Goal: Information Seeking & Learning: Learn about a topic

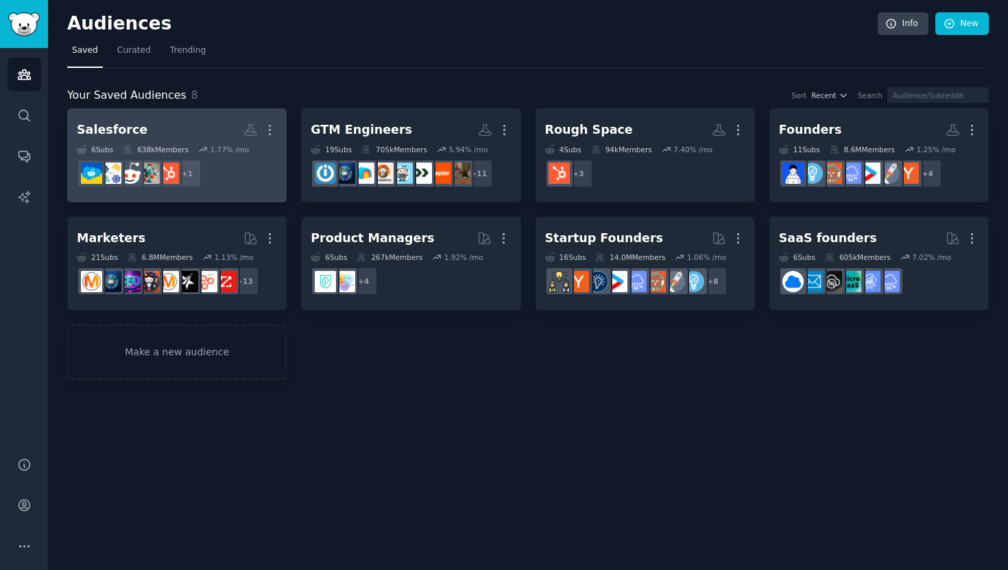
click at [165, 130] on h2 "Salesforce More" at bounding box center [177, 130] width 200 height 24
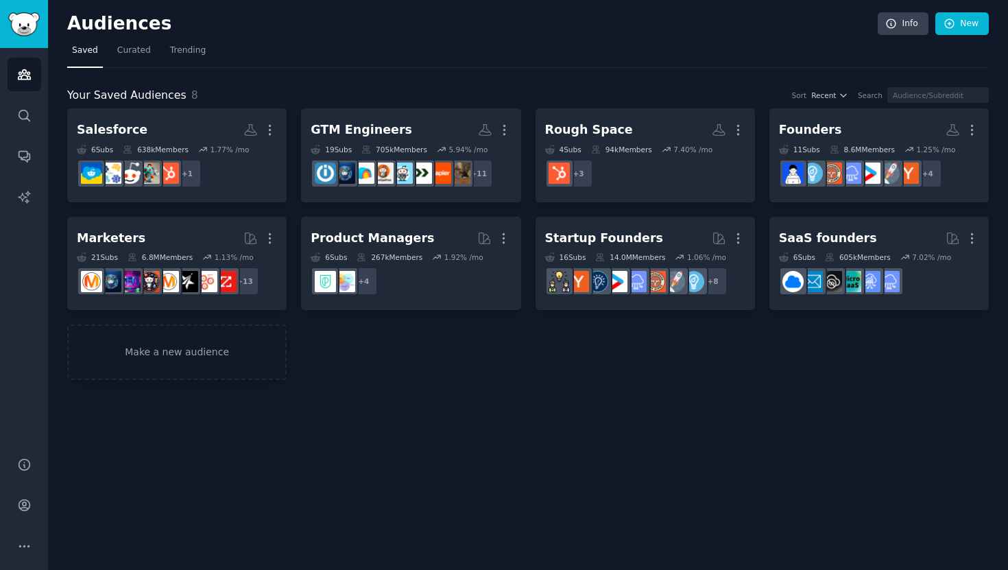
click at [288, 248] on div "Salesforce More 6 Sub s 638k Members 1.77 % /mo r/hubspot + 1 GTM Engineers Mor…" at bounding box center [528, 244] width 922 height 272
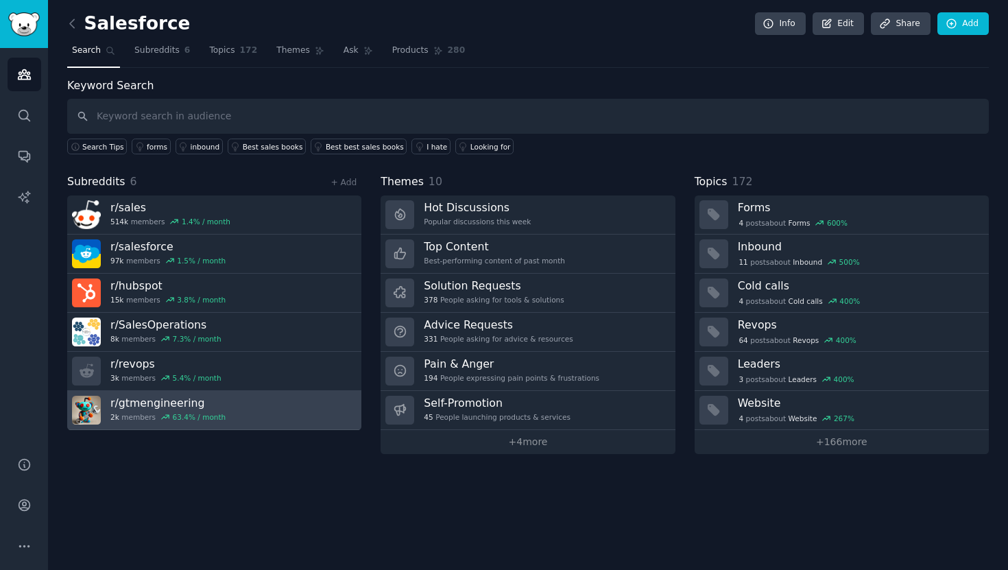
click at [217, 407] on h3 "r/ gtmengineering" at bounding box center [167, 403] width 115 height 14
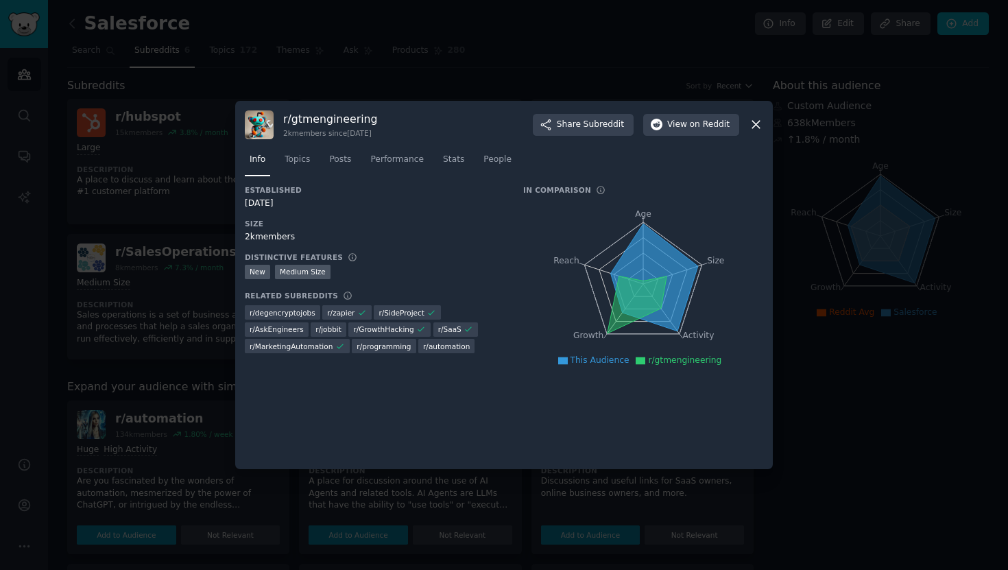
click at [746, 132] on div "r/ gtmengineering 2k members since 11/16/2024 Share Subreddit View on Reddit" at bounding box center [504, 124] width 519 height 29
click at [749, 132] on div "r/ gtmengineering 2k members since 11/16/2024 Share Subreddit View on Reddit" at bounding box center [504, 124] width 519 height 29
click at [756, 123] on icon at bounding box center [756, 124] width 14 height 14
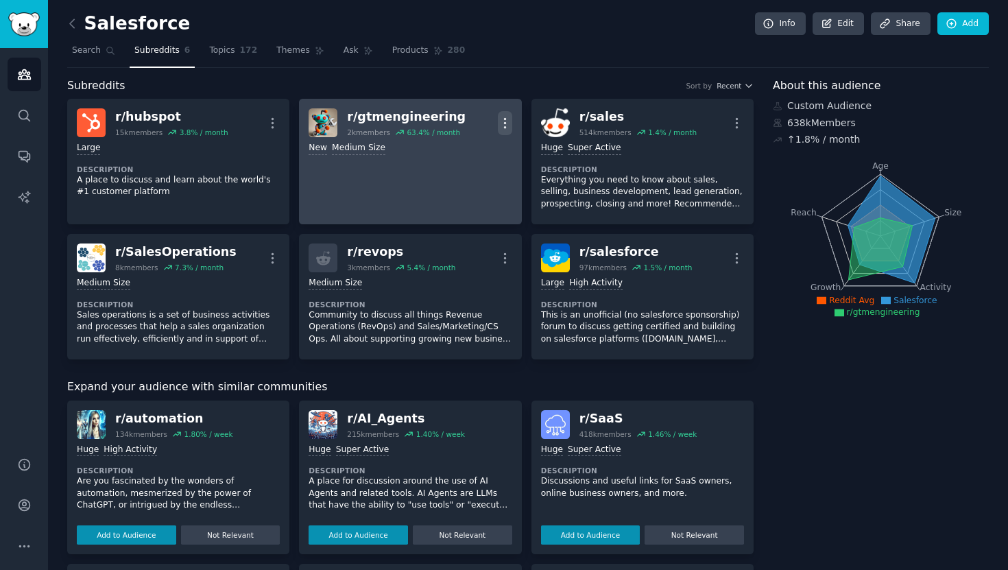
click at [504, 123] on icon "button" at bounding box center [504, 123] width 1 height 10
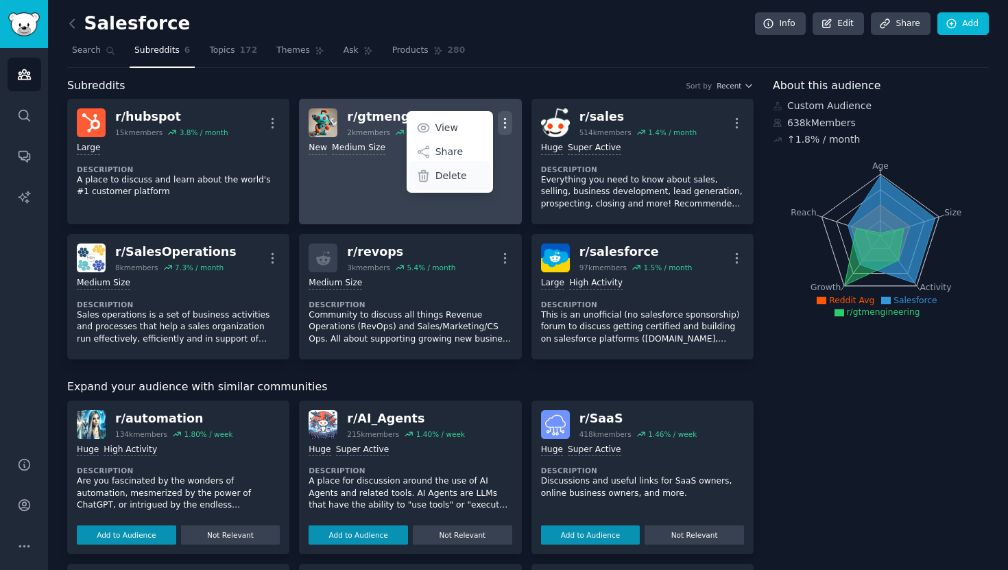
click at [461, 173] on p "Delete" at bounding box center [452, 176] width 32 height 14
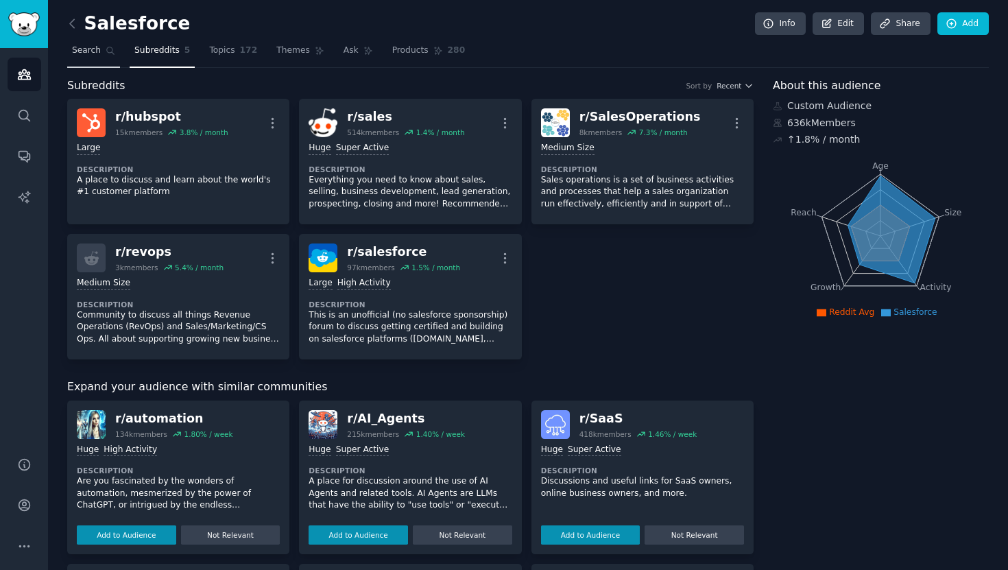
click at [99, 51] on span "Search" at bounding box center [86, 51] width 29 height 12
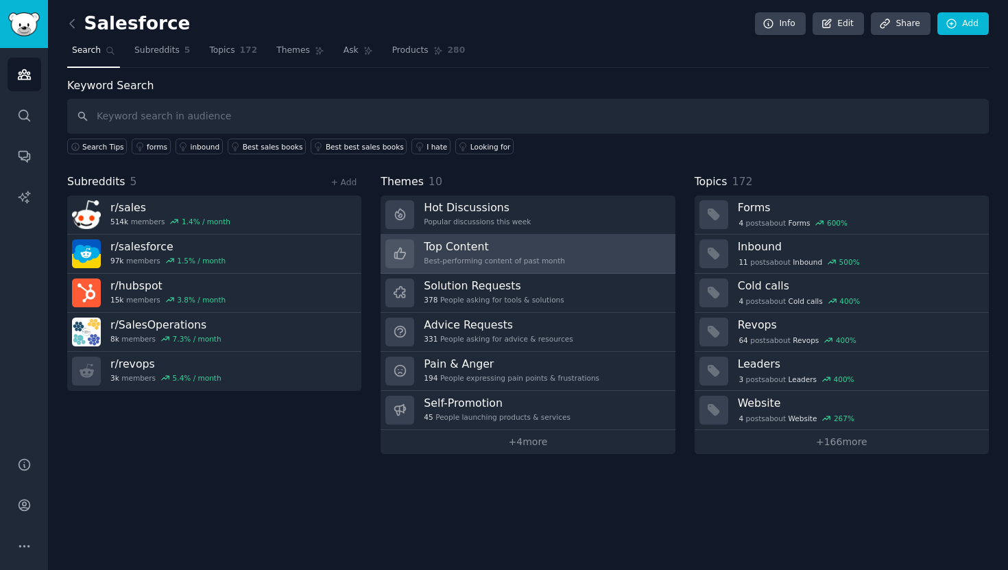
click at [634, 252] on link "Top Content Best-performing content of past month" at bounding box center [528, 254] width 294 height 39
